Goal: Task Accomplishment & Management: Use online tool/utility

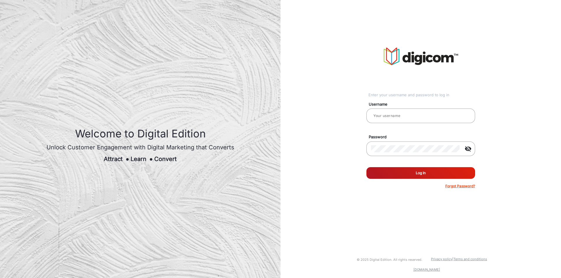
type input "[PERSON_NAME]"
click at [419, 169] on button "Log In" at bounding box center [420, 173] width 109 height 12
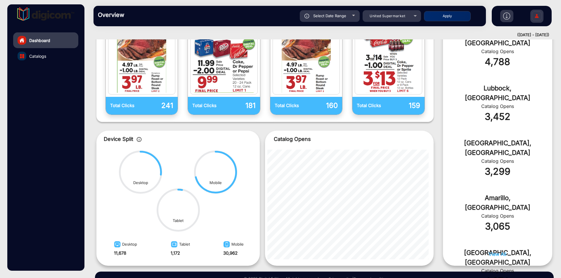
scroll to position [205, 0]
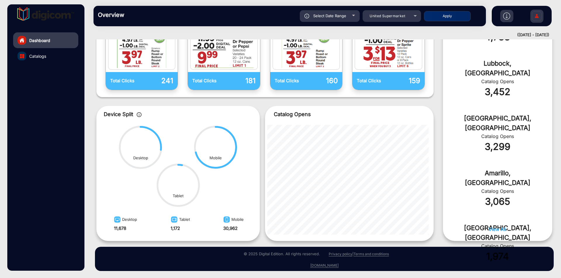
click at [498, 226] on div "Top Performing Cities [GEOGRAPHIC_DATA], [GEOGRAPHIC_DATA] Catalog Opens 4,788 …" at bounding box center [497, 110] width 109 height 263
click at [497, 227] on span "View All" at bounding box center [497, 230] width 18 height 6
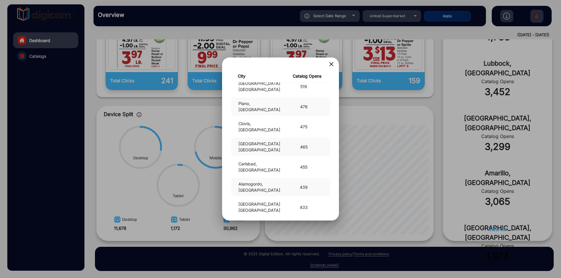
scroll to position [292, 0]
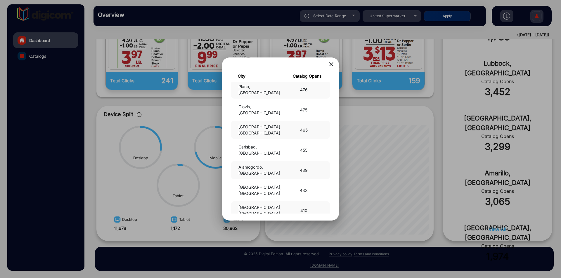
drag, startPoint x: 277, startPoint y: 162, endPoint x: 236, endPoint y: 163, distance: 40.3
drag, startPoint x: 262, startPoint y: 191, endPoint x: 237, endPoint y: 193, distance: 25.8
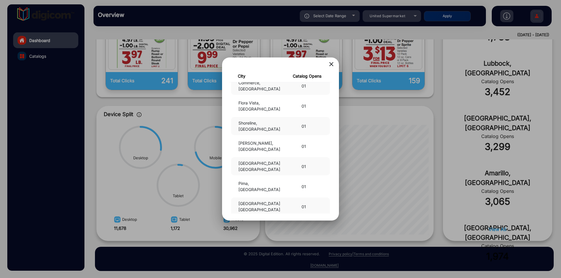
scroll to position [15243, 0]
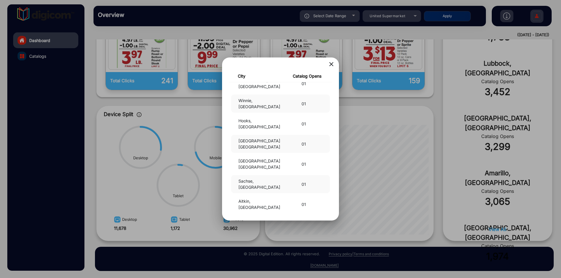
drag, startPoint x: 274, startPoint y: 202, endPoint x: 231, endPoint y: 191, distance: 44.8
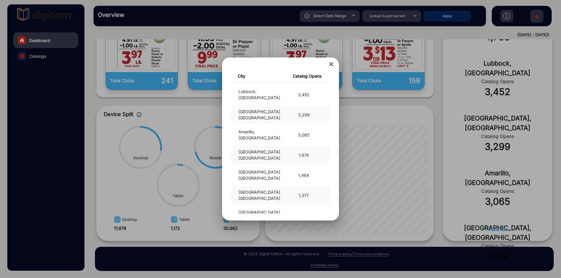
scroll to position [29, 0]
